Goal: Use online tool/utility: Utilize a website feature to perform a specific function

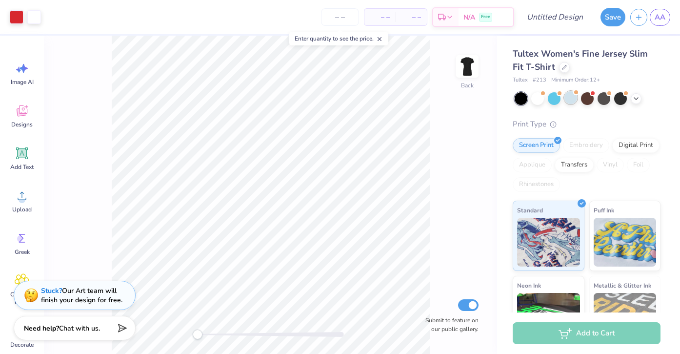
click at [568, 100] on div at bounding box center [571, 97] width 13 height 13
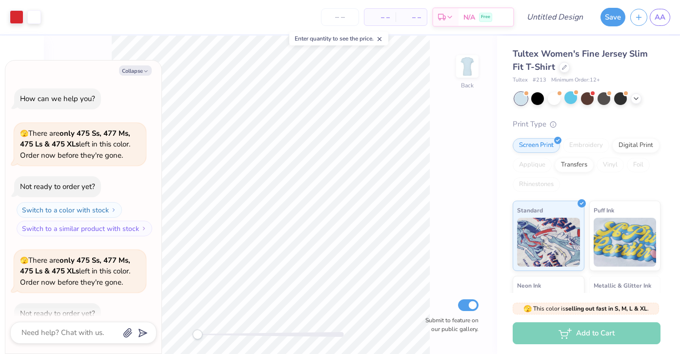
scroll to position [54, 0]
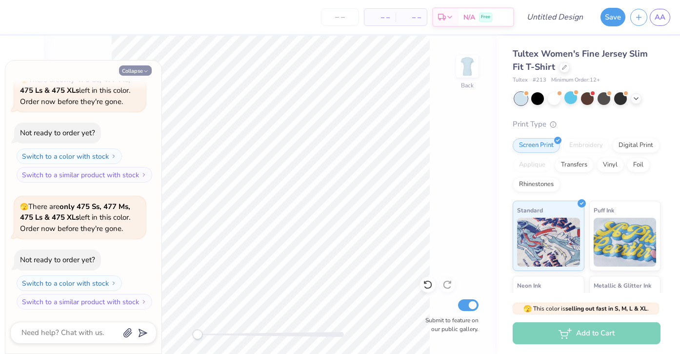
click at [143, 73] on icon "button" at bounding box center [146, 71] width 6 height 6
type textarea "x"
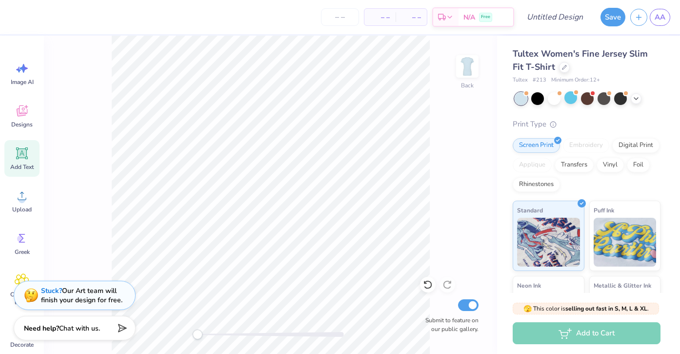
click at [25, 146] on icon at bounding box center [22, 153] width 15 height 15
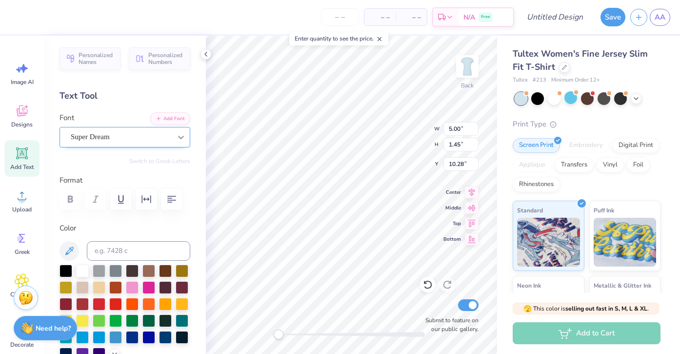
click at [176, 136] on icon at bounding box center [181, 137] width 10 height 10
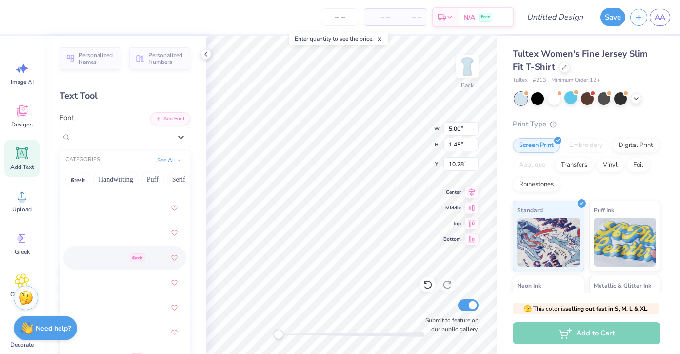
scroll to position [469, 0]
click at [140, 258] on div "Greek" at bounding box center [124, 257] width 105 height 18
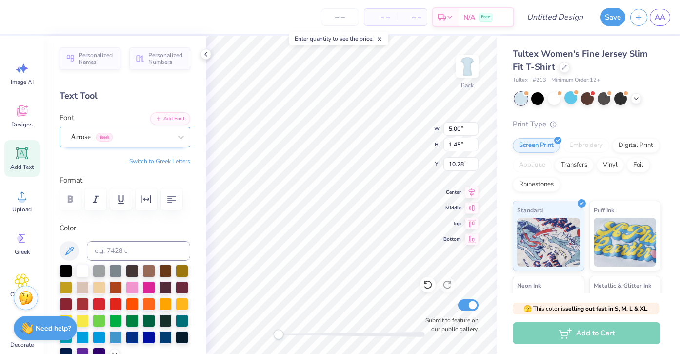
click at [144, 139] on div "Arrose Greek" at bounding box center [121, 136] width 102 height 15
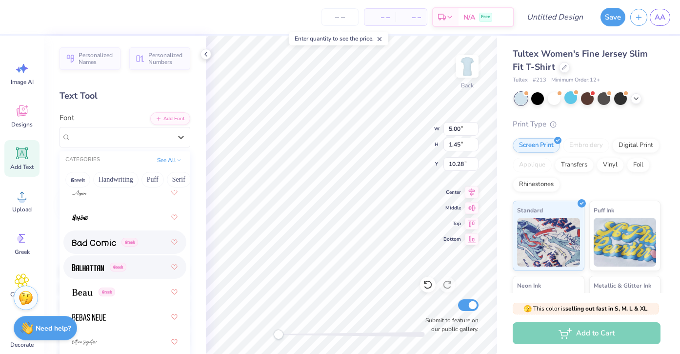
scroll to position [617, 0]
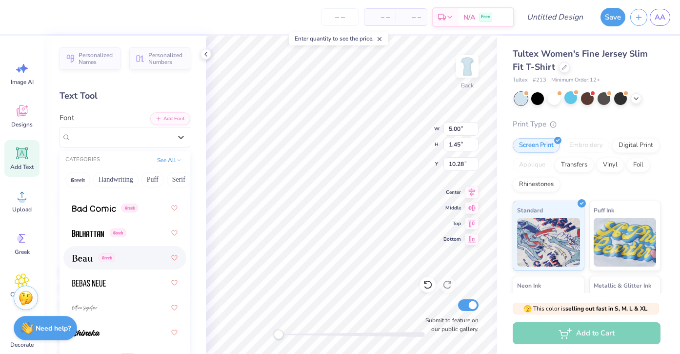
click at [126, 259] on div "Greek" at bounding box center [124, 258] width 105 height 18
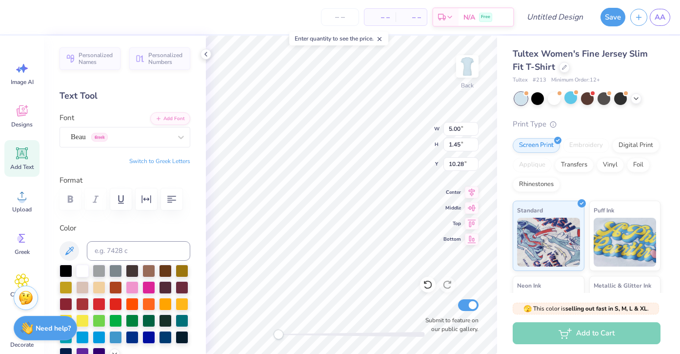
scroll to position [0, 1]
type textarea "TAMU ASH"
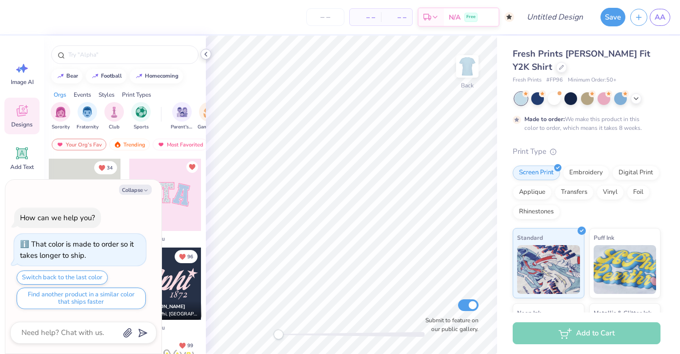
click at [207, 54] on icon at bounding box center [206, 54] width 8 height 8
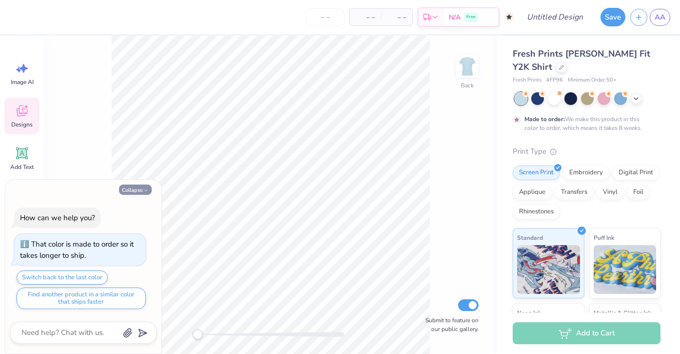
click at [148, 188] on icon "button" at bounding box center [146, 190] width 6 height 6
type textarea "x"
